Goal: Find specific page/section: Find specific page/section

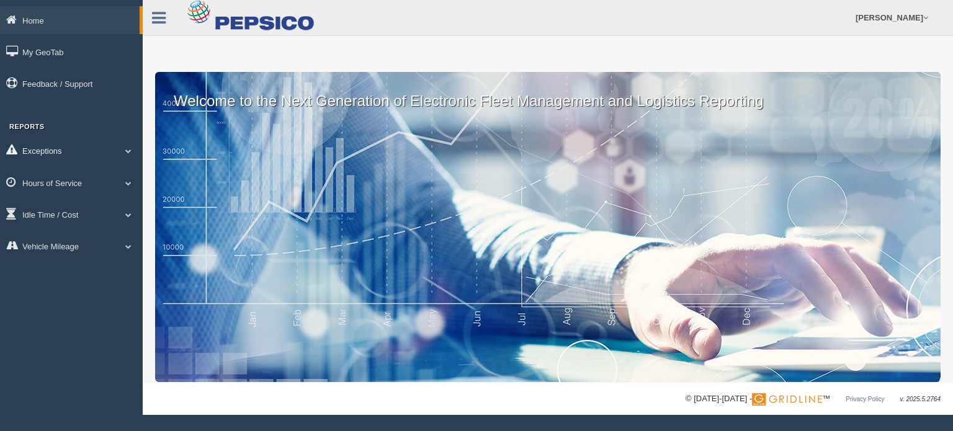
click at [43, 153] on link "Exceptions" at bounding box center [71, 150] width 143 height 28
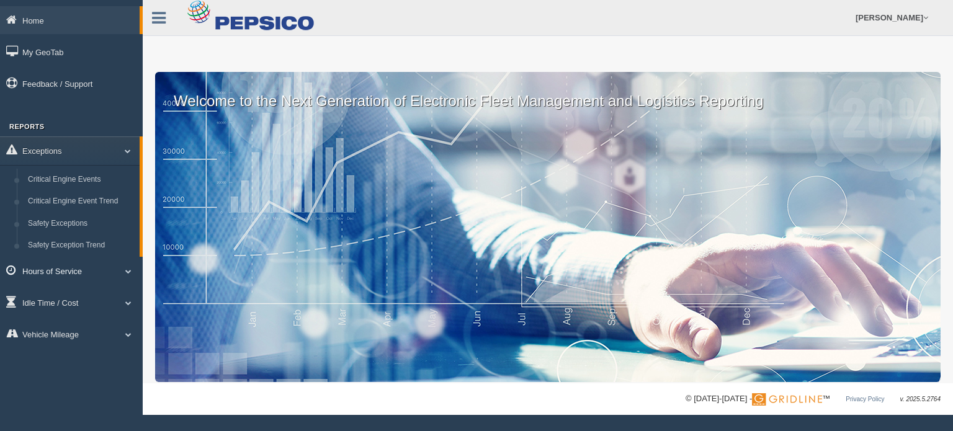
click at [53, 275] on link "Hours of Service" at bounding box center [71, 271] width 143 height 28
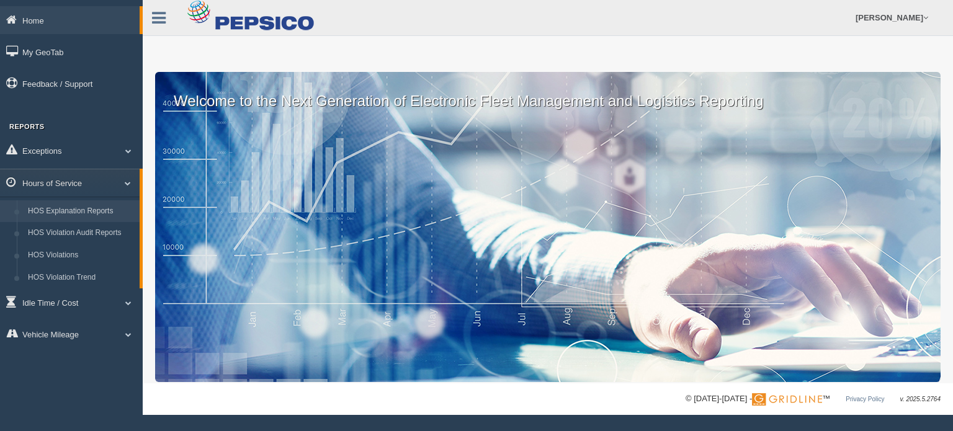
click at [68, 214] on link "HOS Explanation Reports" at bounding box center [80, 211] width 117 height 22
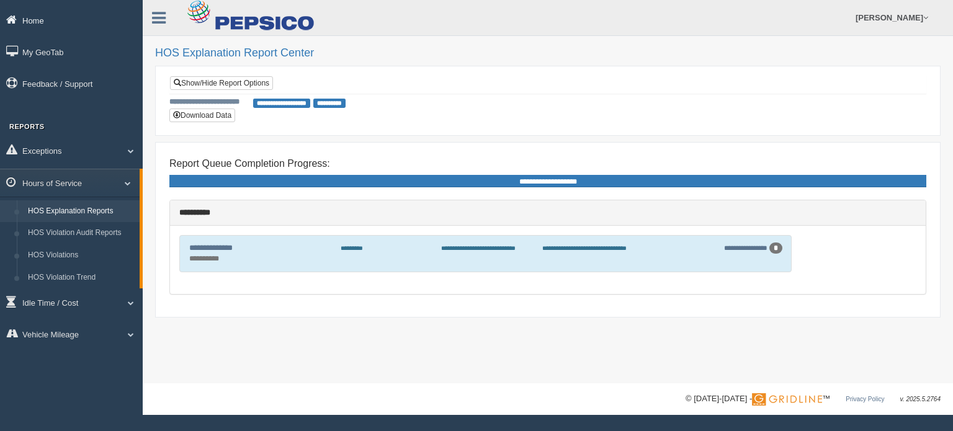
click at [30, 21] on link "Home" at bounding box center [71, 20] width 143 height 28
